Goal: Navigation & Orientation: Find specific page/section

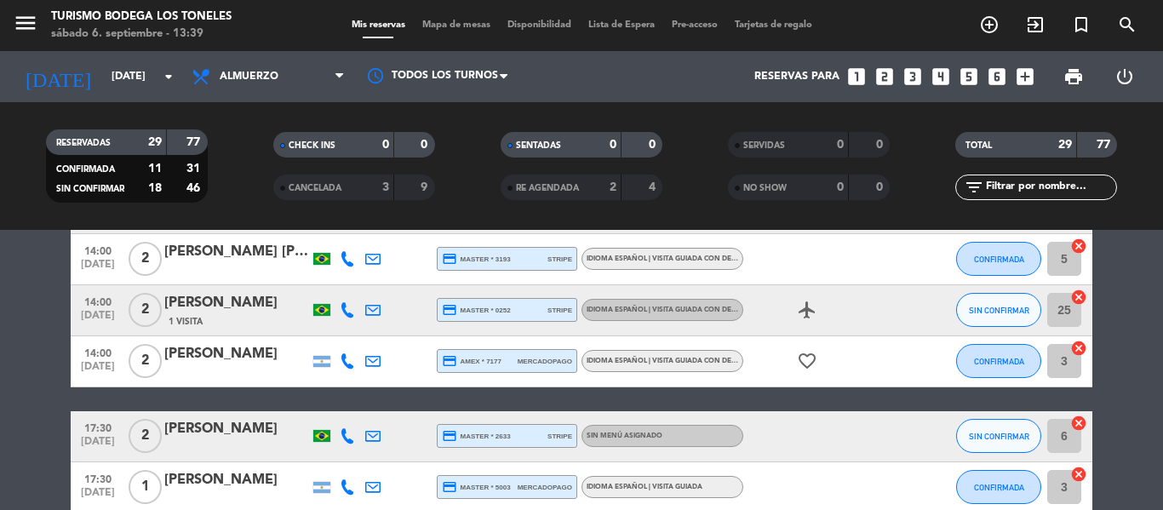
scroll to position [1103, 0]
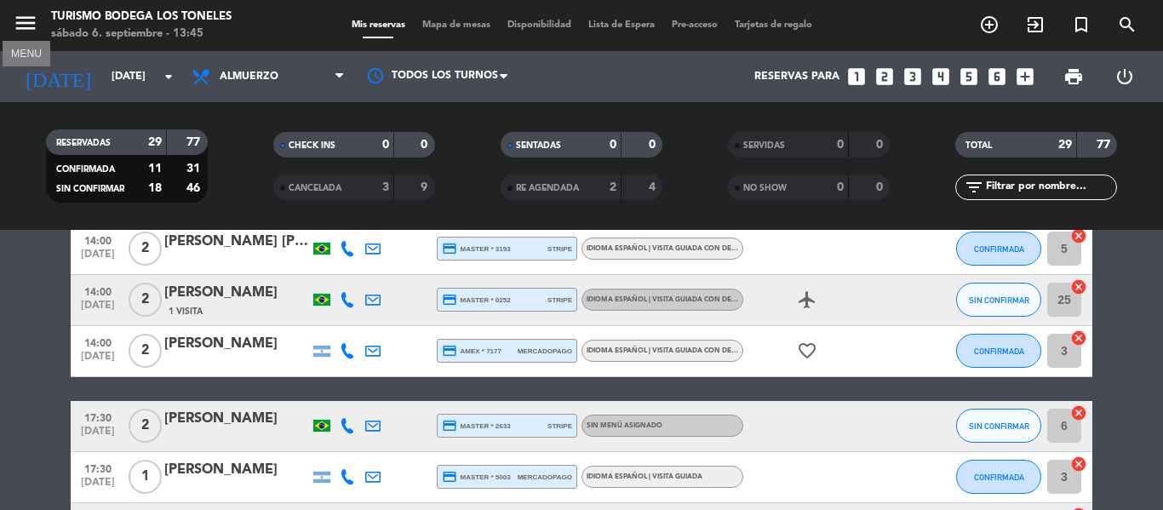
click at [28, 33] on icon "menu" at bounding box center [26, 23] width 26 height 26
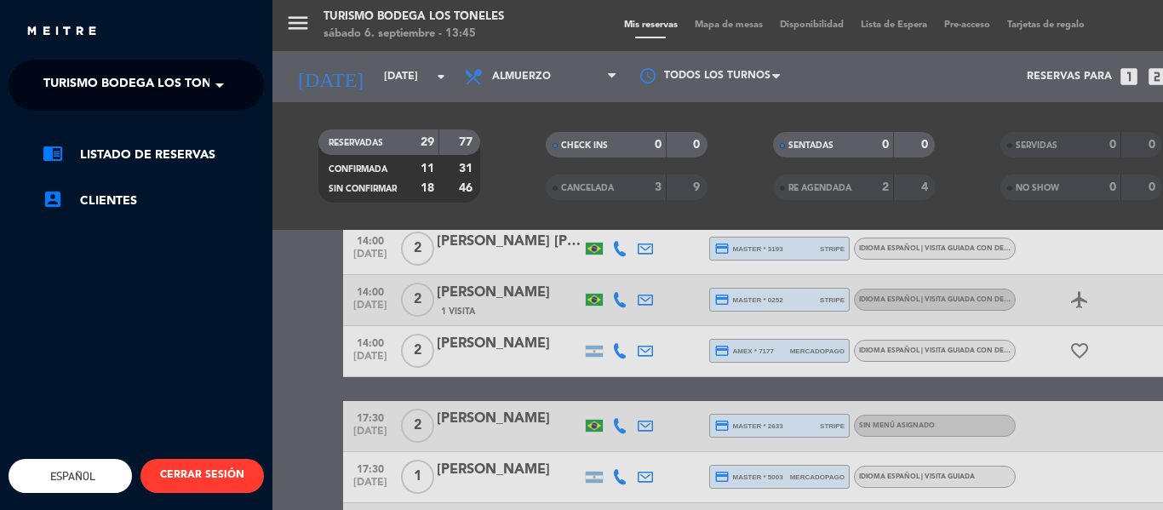
click at [222, 77] on span at bounding box center [223, 85] width 29 height 36
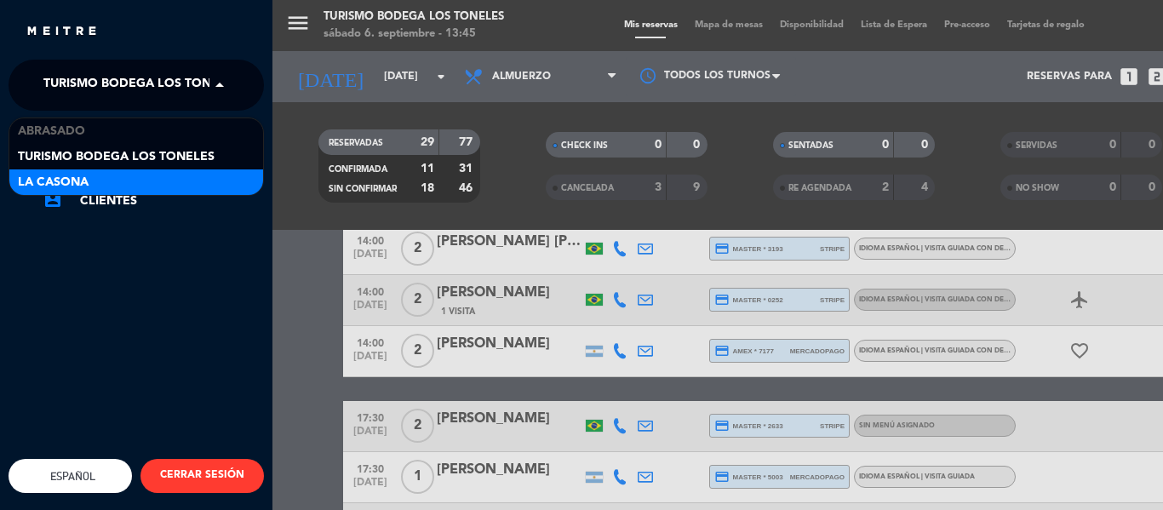
click at [167, 191] on div "La Casona" at bounding box center [136, 182] width 254 height 26
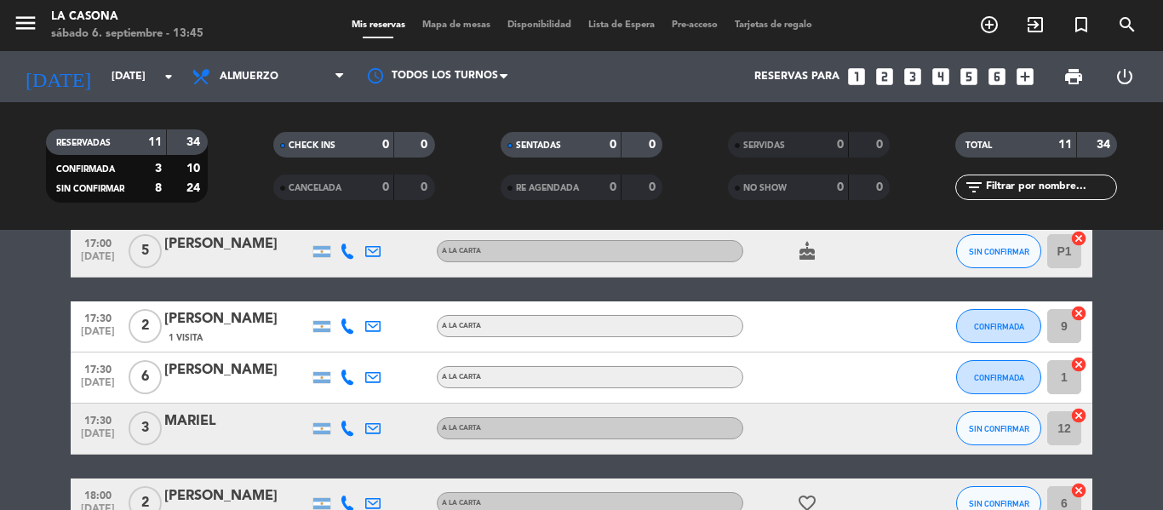
scroll to position [571, 0]
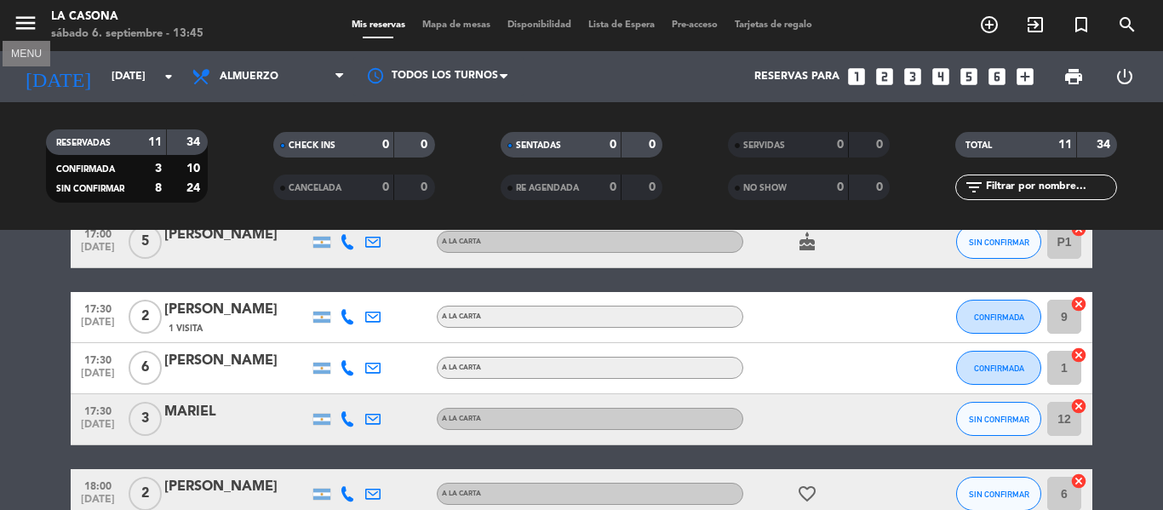
click at [26, 26] on icon "menu" at bounding box center [26, 23] width 26 height 26
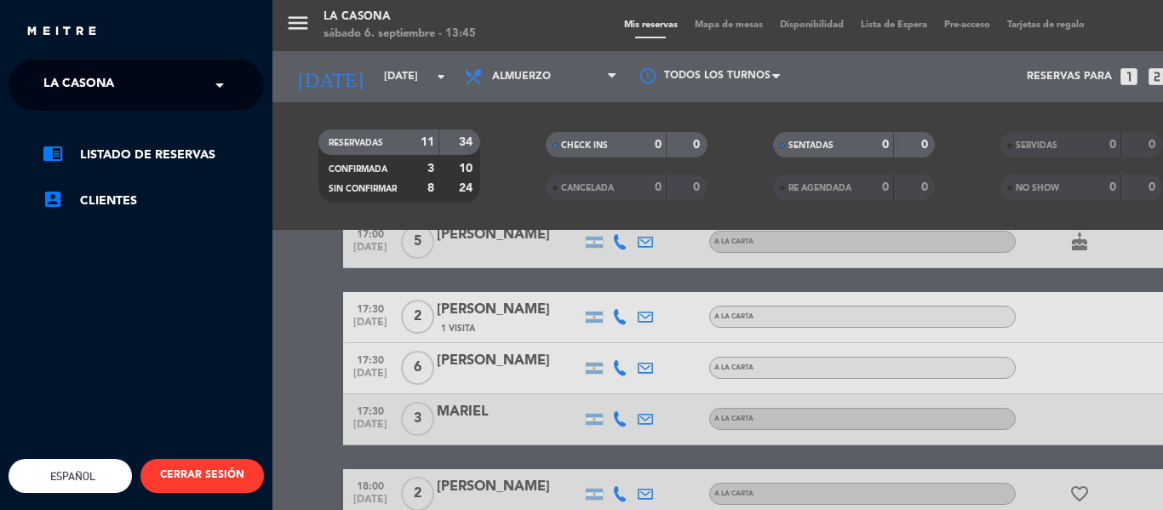
click at [345, 308] on div "menu La Casona [DATE] 6. septiembre - 13:45 Mis reservas Mapa de mesas Disponib…" at bounding box center [853, 255] width 1163 height 510
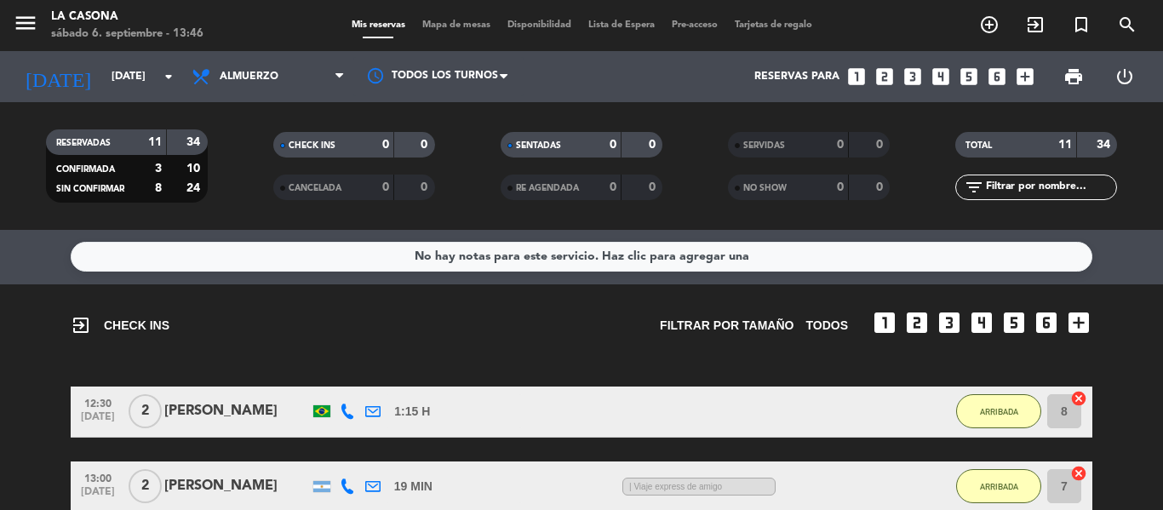
scroll to position [0, 0]
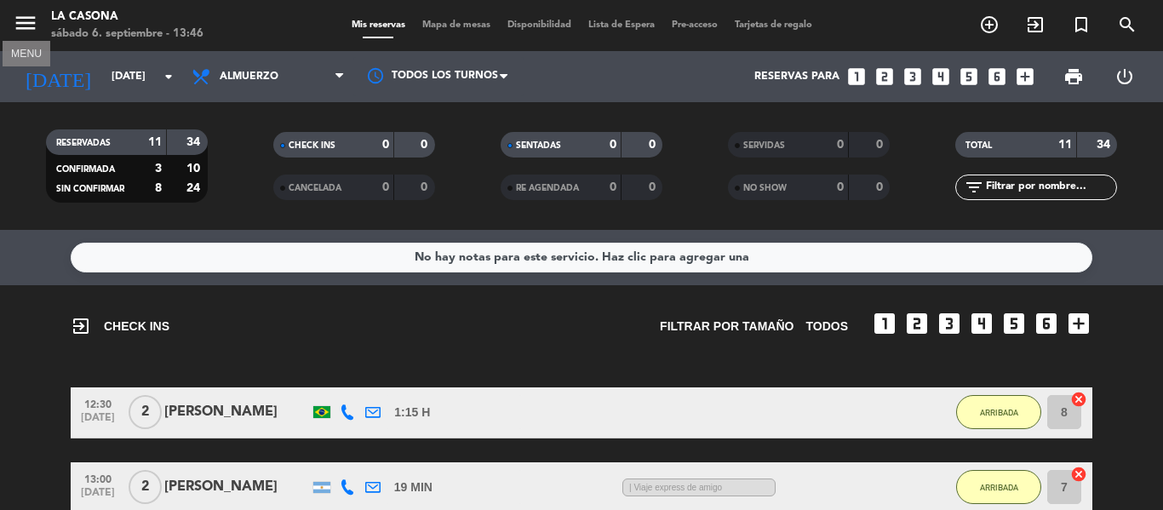
click at [36, 24] on icon "menu" at bounding box center [26, 23] width 26 height 26
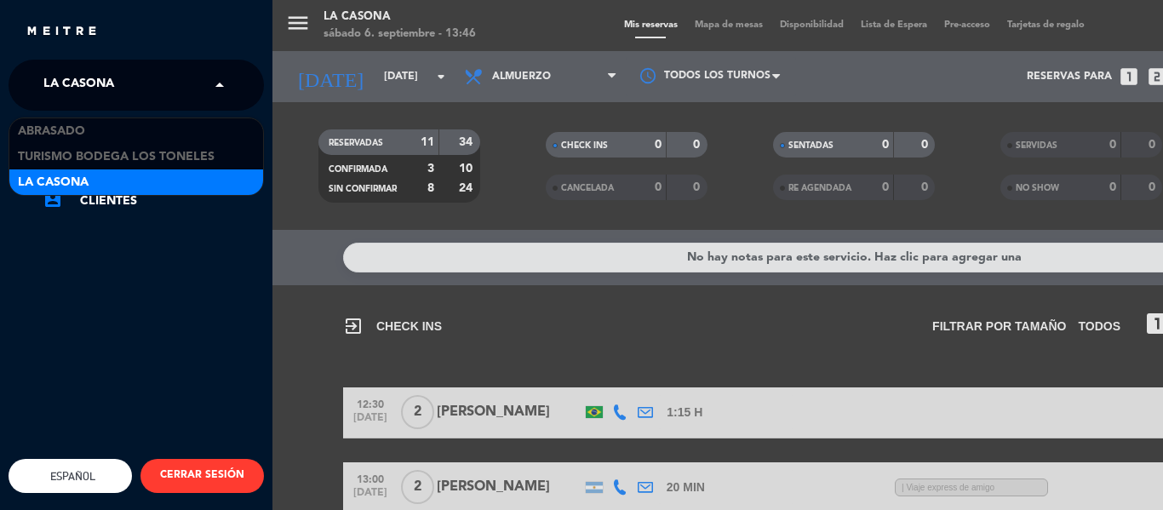
click at [233, 85] on span at bounding box center [223, 85] width 29 height 36
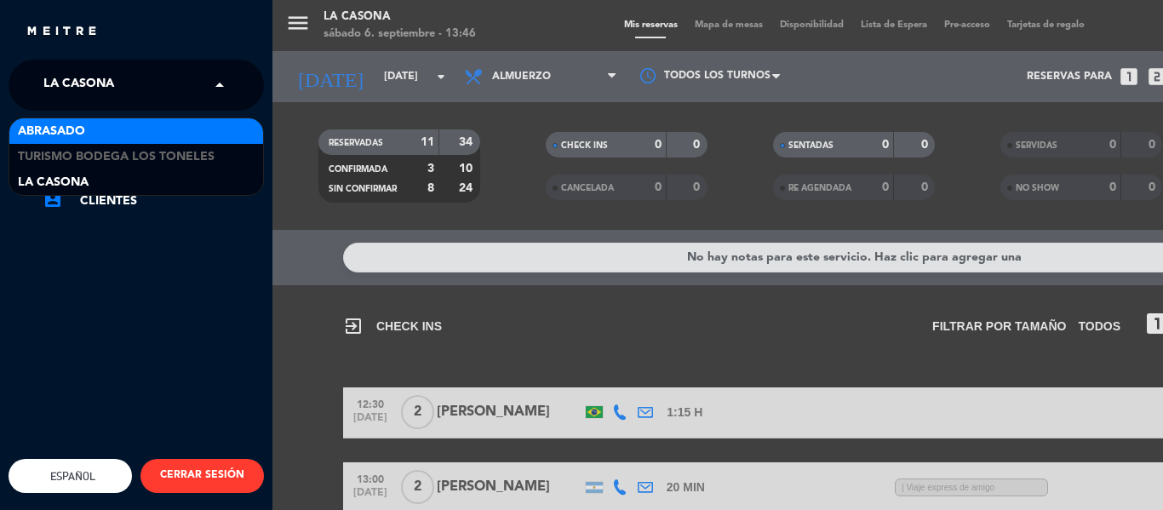
click at [208, 135] on div "Abrasado" at bounding box center [136, 131] width 254 height 26
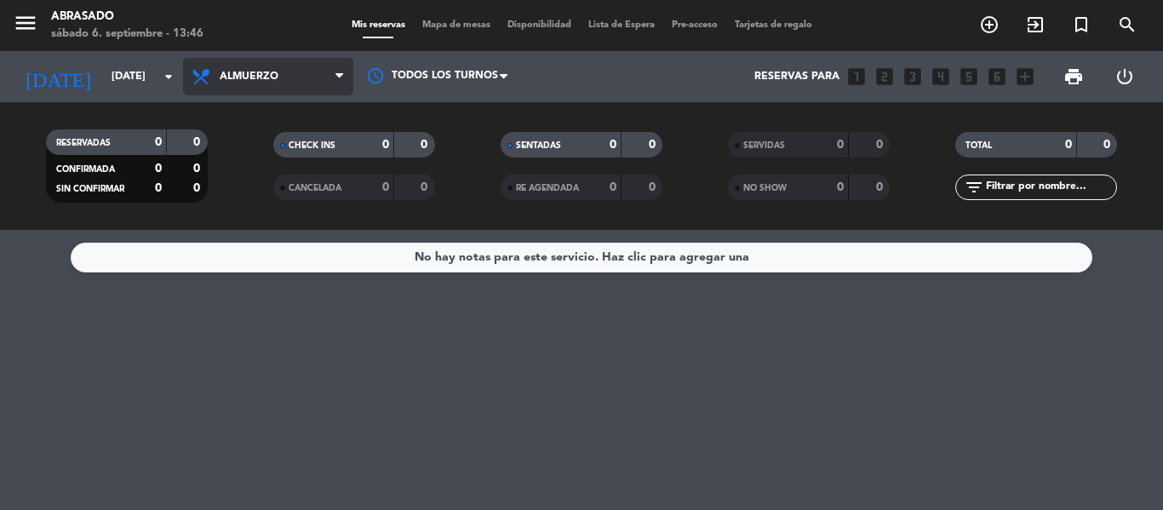
click at [277, 77] on span "Almuerzo" at bounding box center [249, 77] width 59 height 12
click at [272, 196] on div "menu Abrasado [DATE] 6. septiembre - 13:46 Mis reservas Mapa de mesas Disponibi…" at bounding box center [581, 115] width 1163 height 230
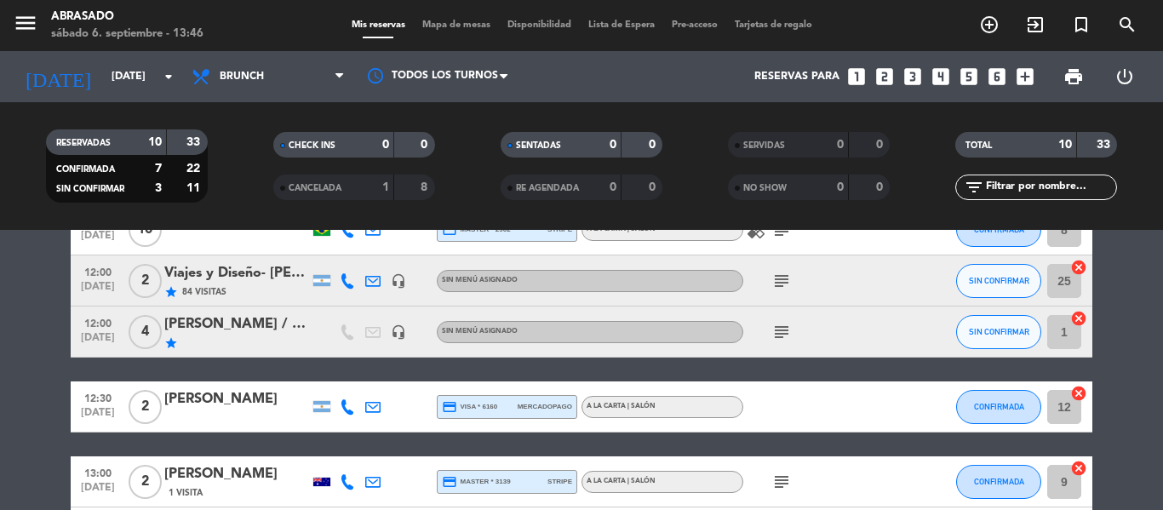
scroll to position [88, 0]
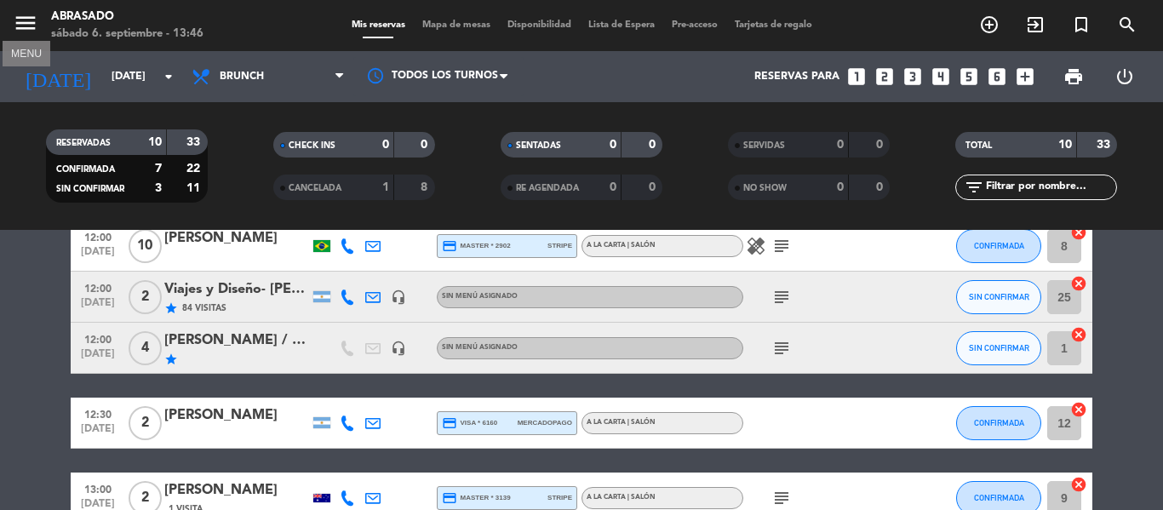
click at [15, 32] on icon "menu" at bounding box center [26, 23] width 26 height 26
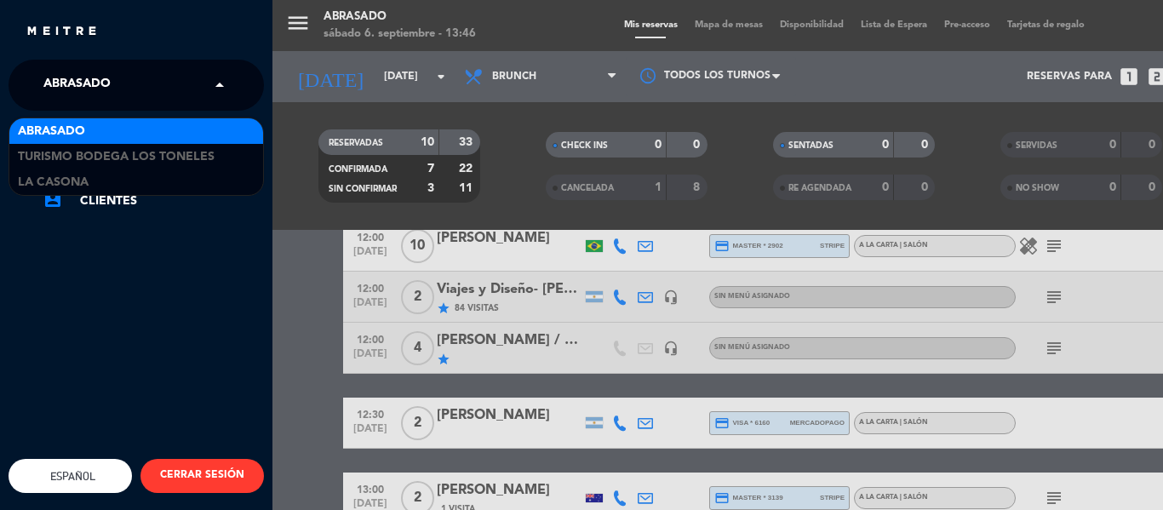
click at [211, 75] on span at bounding box center [223, 85] width 29 height 36
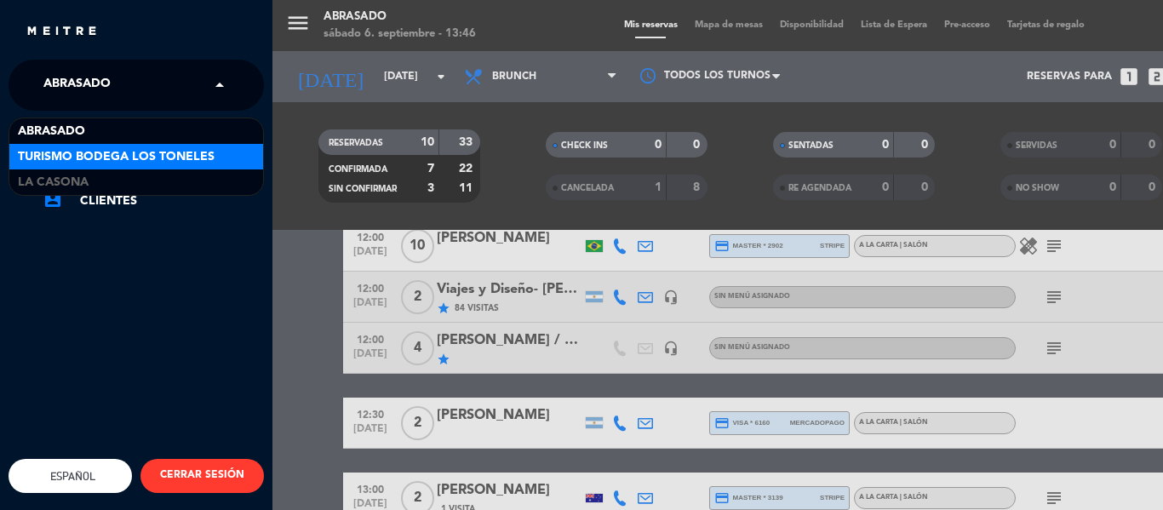
click at [178, 147] on span "Turismo Bodega Los Toneles" at bounding box center [116, 157] width 197 height 20
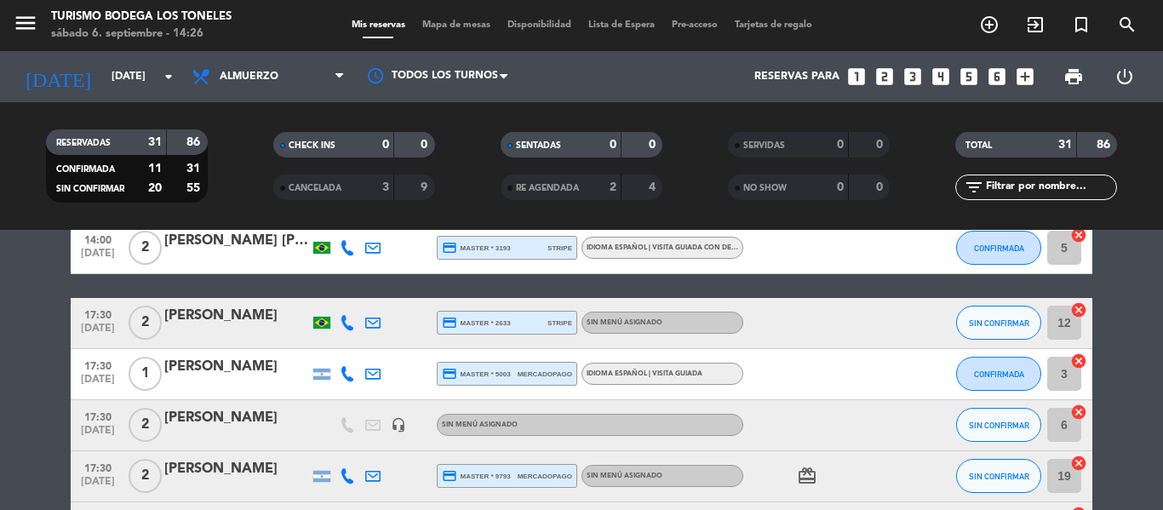
scroll to position [1276, 0]
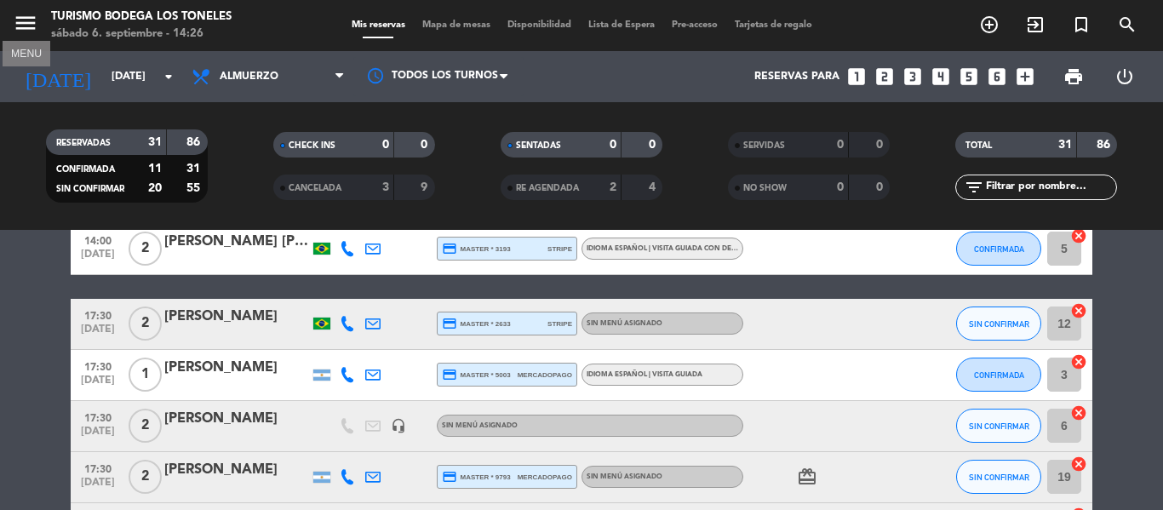
click at [24, 25] on icon "menu" at bounding box center [26, 23] width 26 height 26
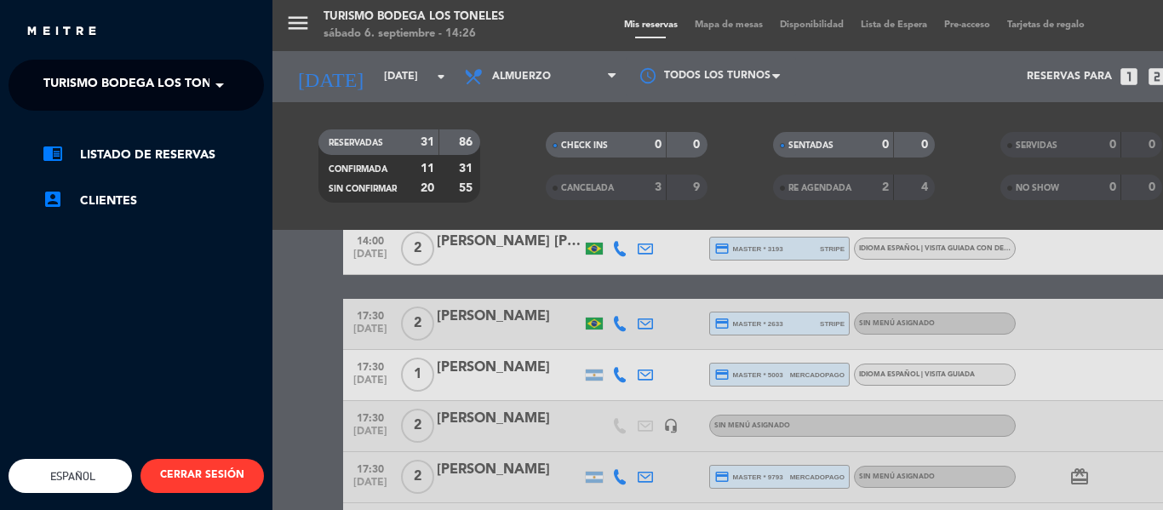
click at [228, 84] on span at bounding box center [223, 85] width 29 height 36
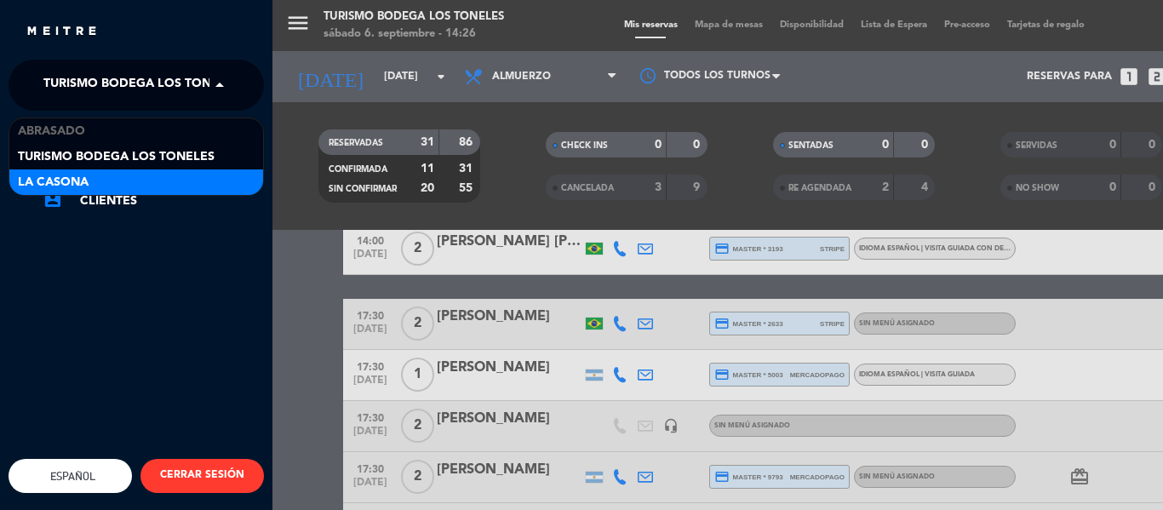
click at [163, 172] on div "La Casona" at bounding box center [136, 182] width 254 height 26
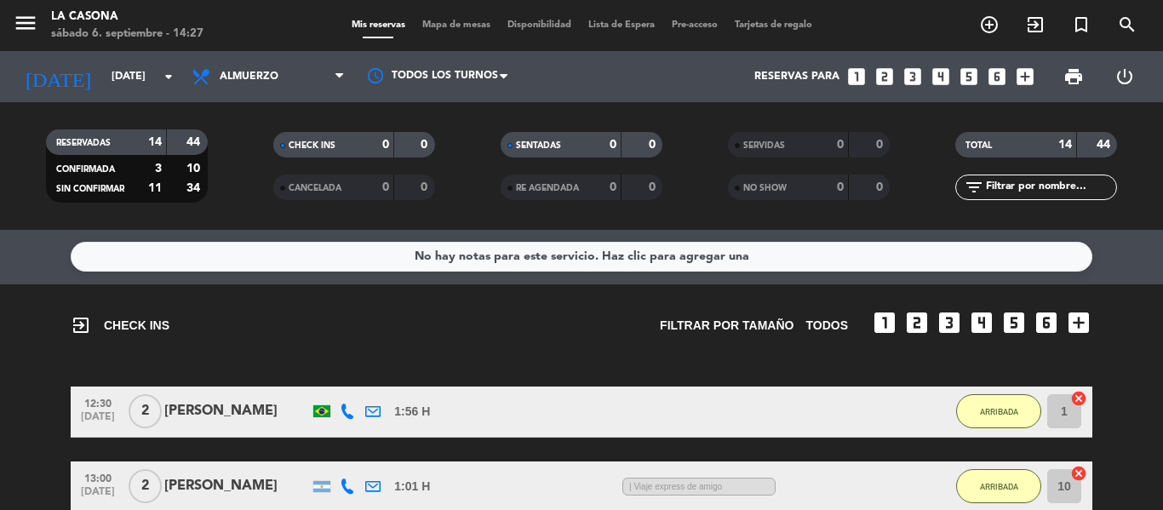
scroll to position [0, 0]
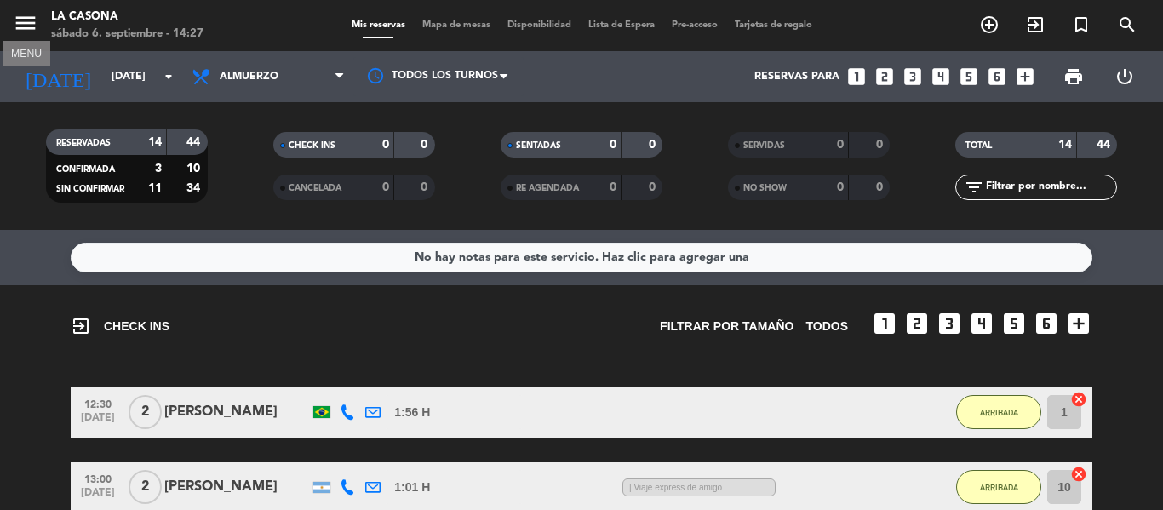
click at [23, 35] on icon "menu" at bounding box center [26, 23] width 26 height 26
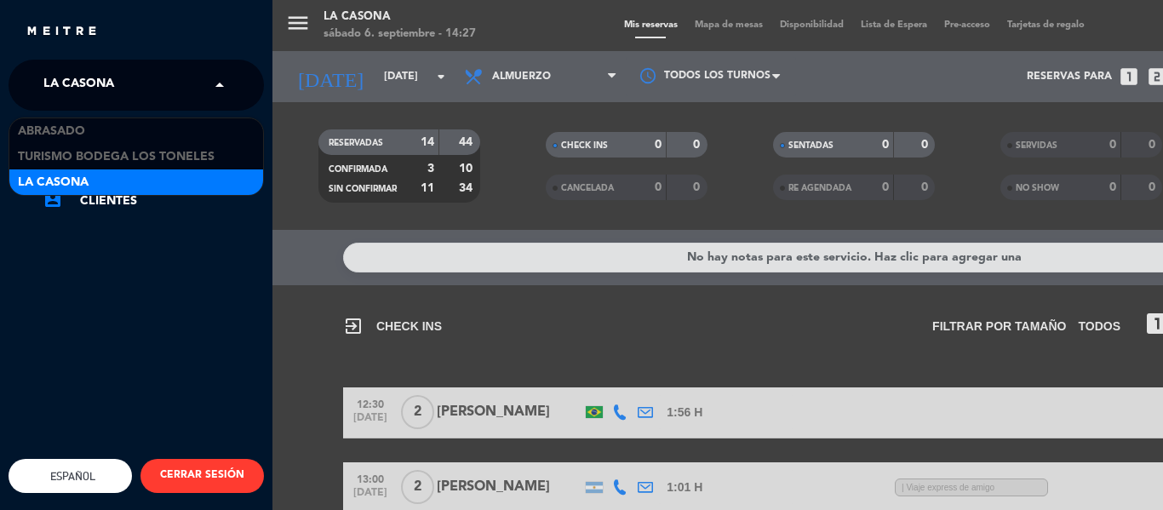
click at [214, 82] on span at bounding box center [223, 85] width 29 height 36
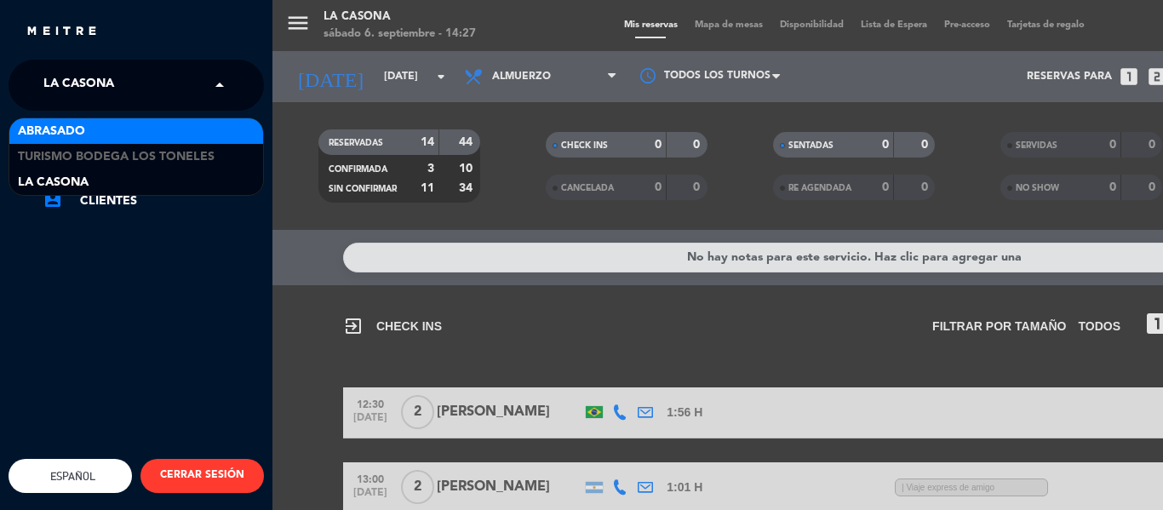
click at [175, 141] on div "Abrasado" at bounding box center [136, 131] width 254 height 26
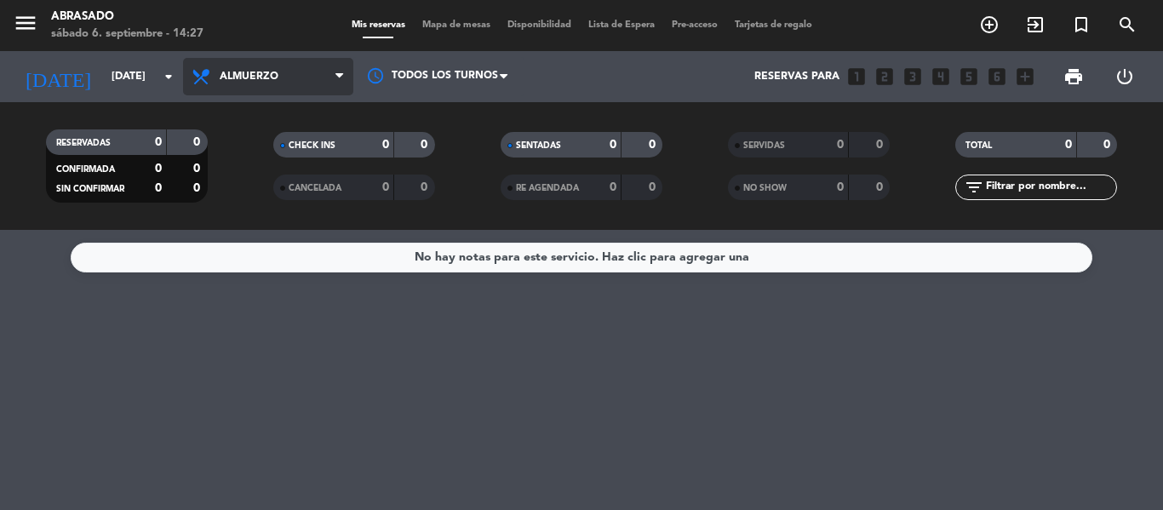
click at [304, 76] on span "Almuerzo" at bounding box center [268, 76] width 170 height 37
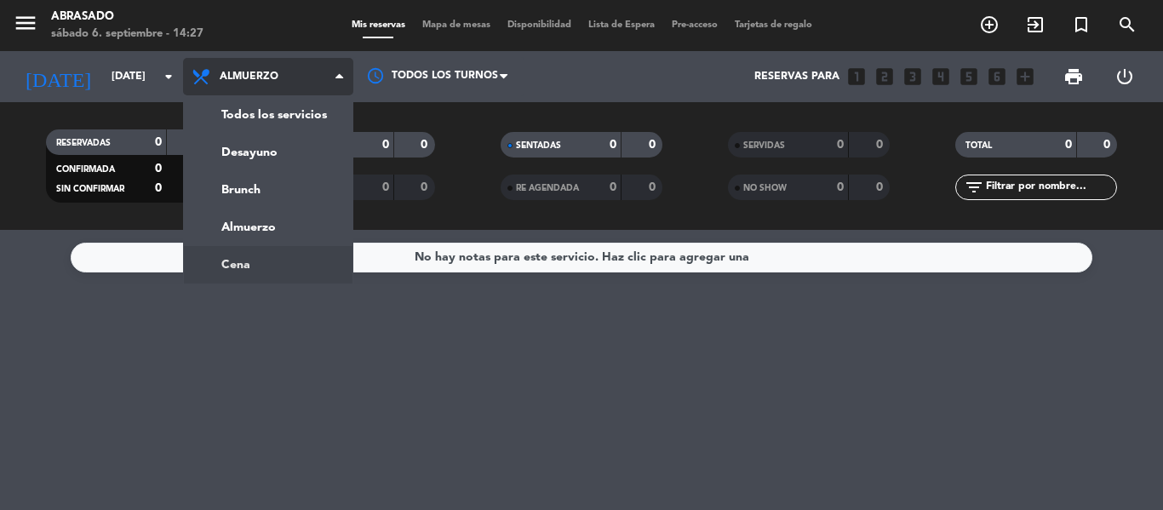
click at [276, 267] on ng-component "menu Abrasado [DATE] 6. septiembre - 14:27 Mis reservas Mapa de mesas Disponibi…" at bounding box center [581, 255] width 1163 height 510
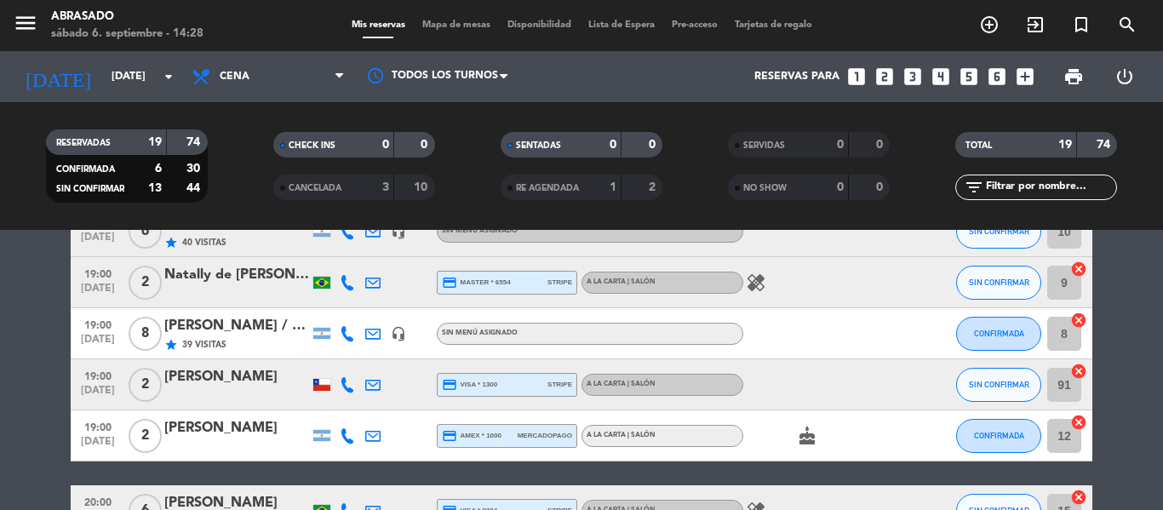
scroll to position [341, 0]
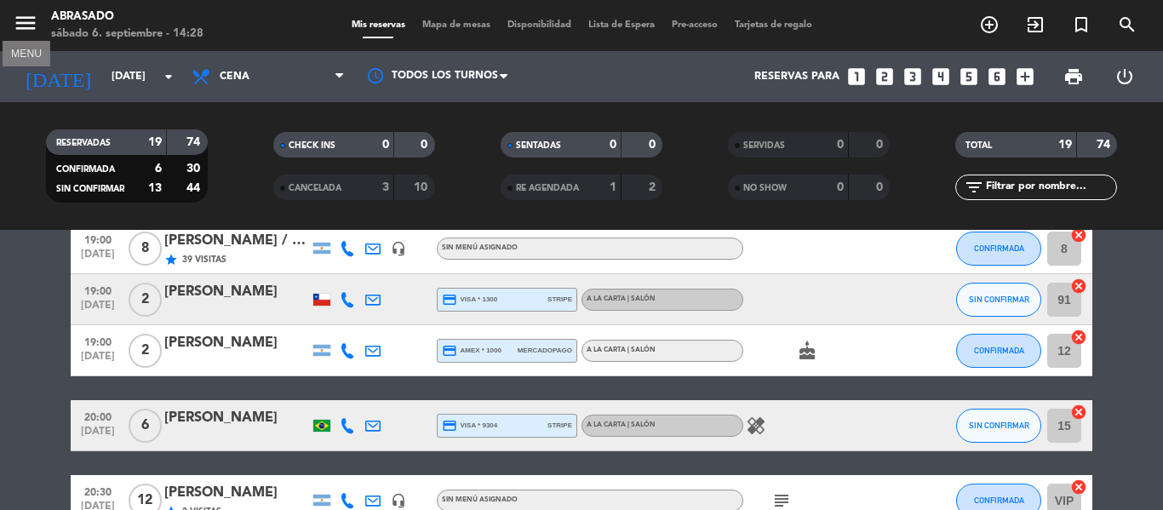
click at [26, 30] on icon "menu" at bounding box center [26, 23] width 26 height 26
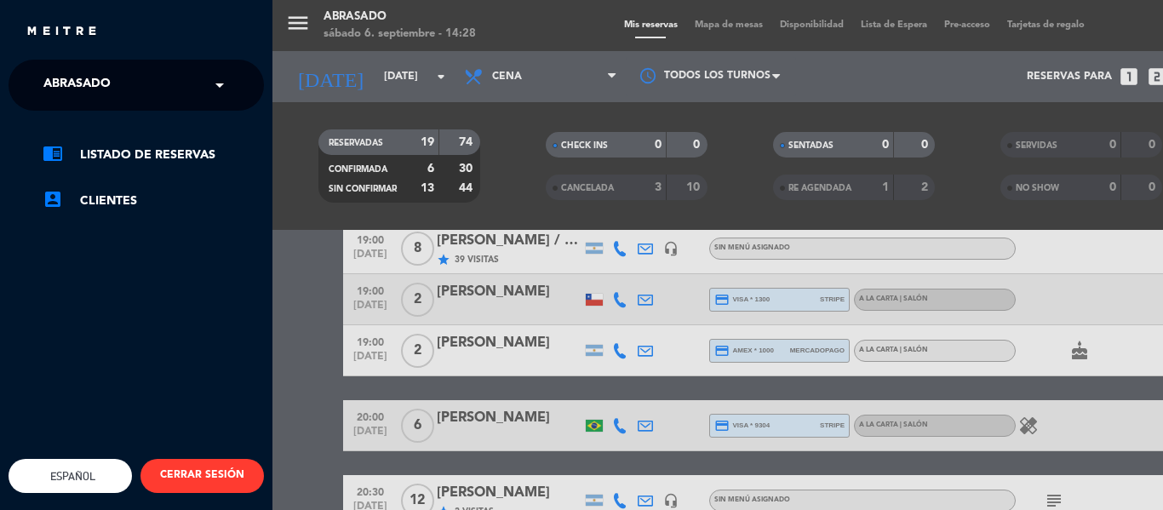
click at [226, 95] on span at bounding box center [223, 85] width 29 height 36
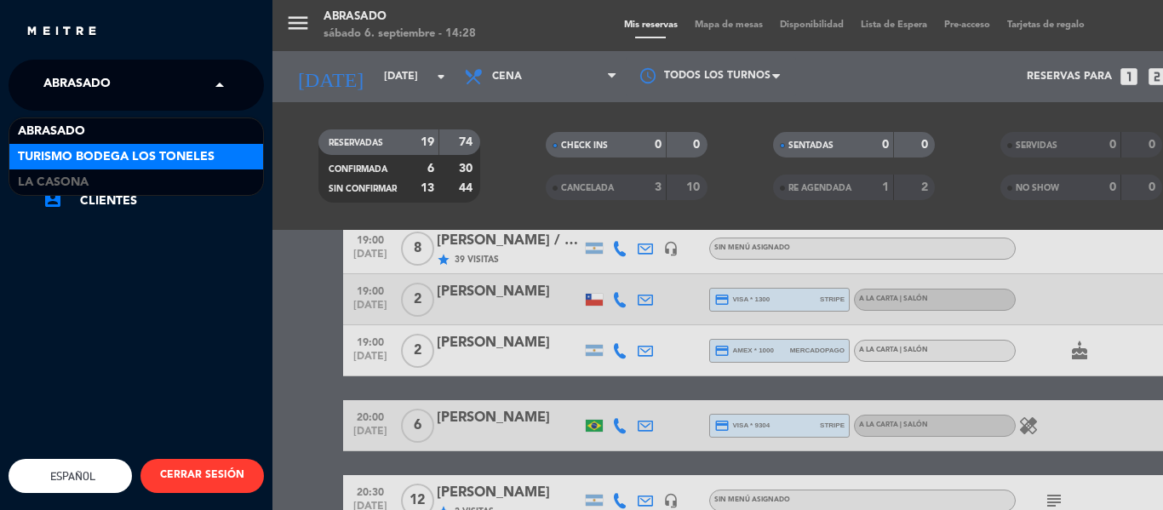
click at [189, 167] on div "Turismo Bodega Los Toneles" at bounding box center [136, 157] width 254 height 26
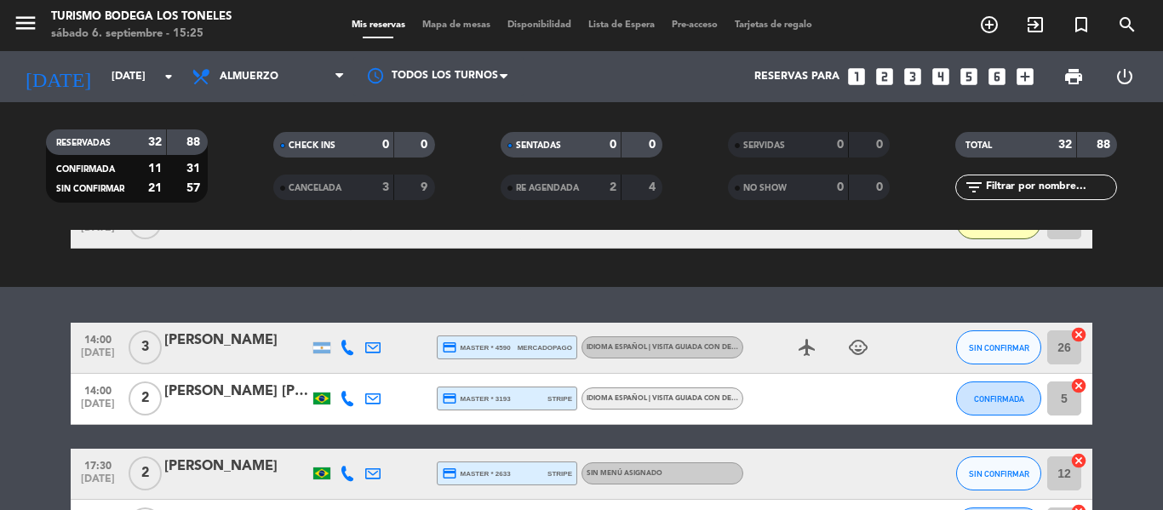
scroll to position [1072, 0]
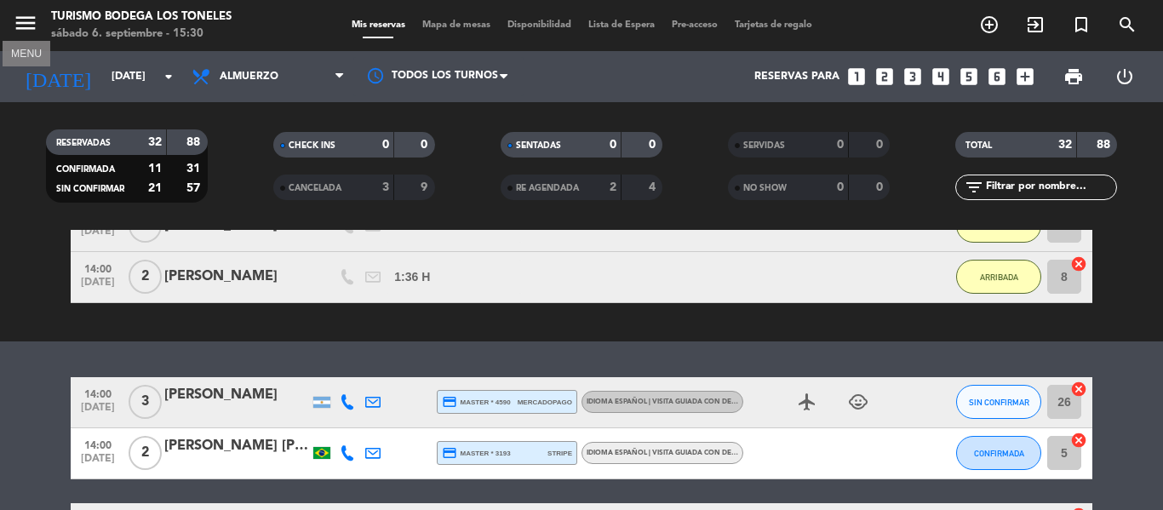
click at [26, 17] on icon "menu" at bounding box center [26, 23] width 26 height 26
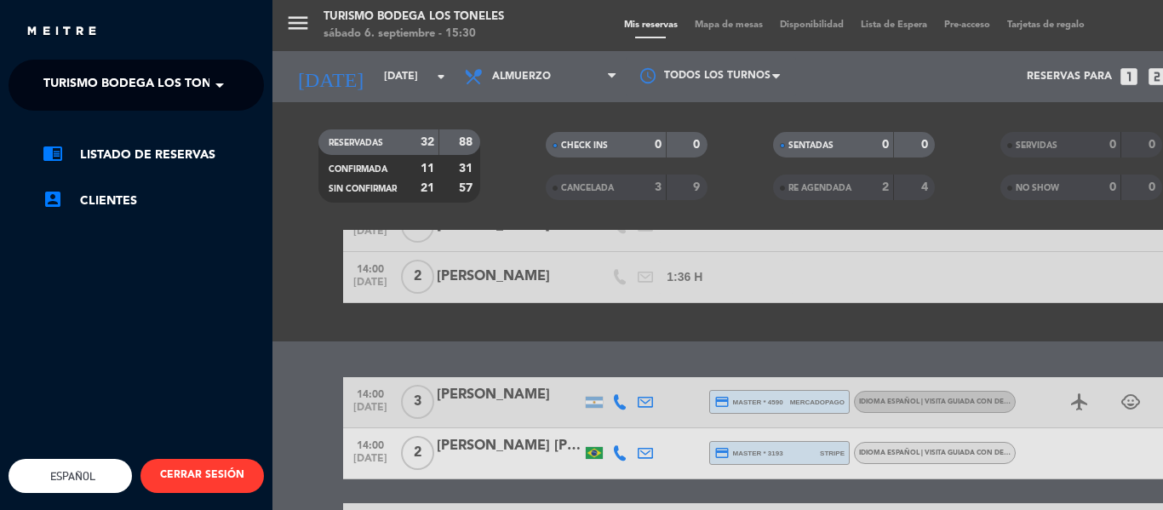
click at [504, 138] on div "menu Turismo Bodega Los Toneles [DATE] 6. septiembre - 15:30 Mis reservas Mapa …" at bounding box center [853, 255] width 1163 height 510
